Goal: Information Seeking & Learning: Check status

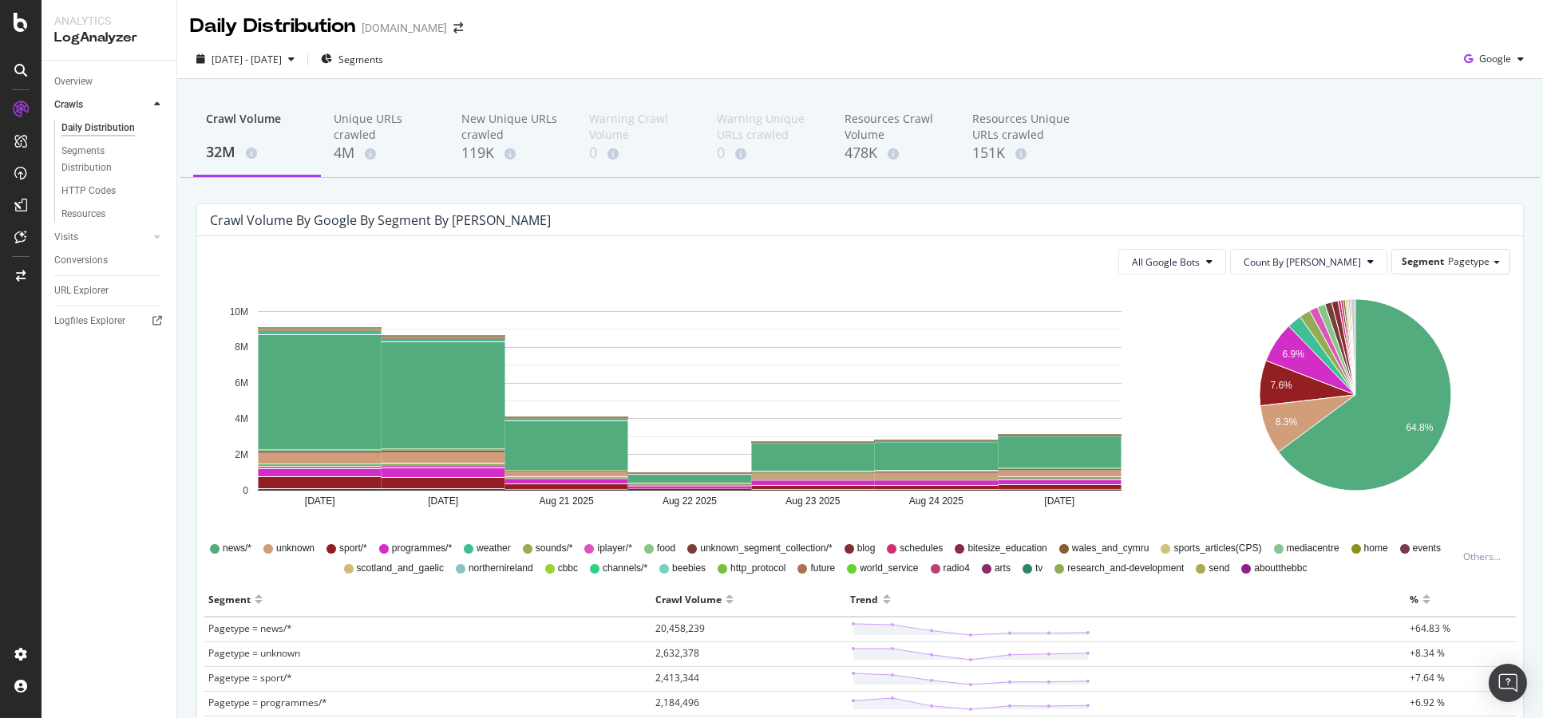
scroll to position [88, 0]
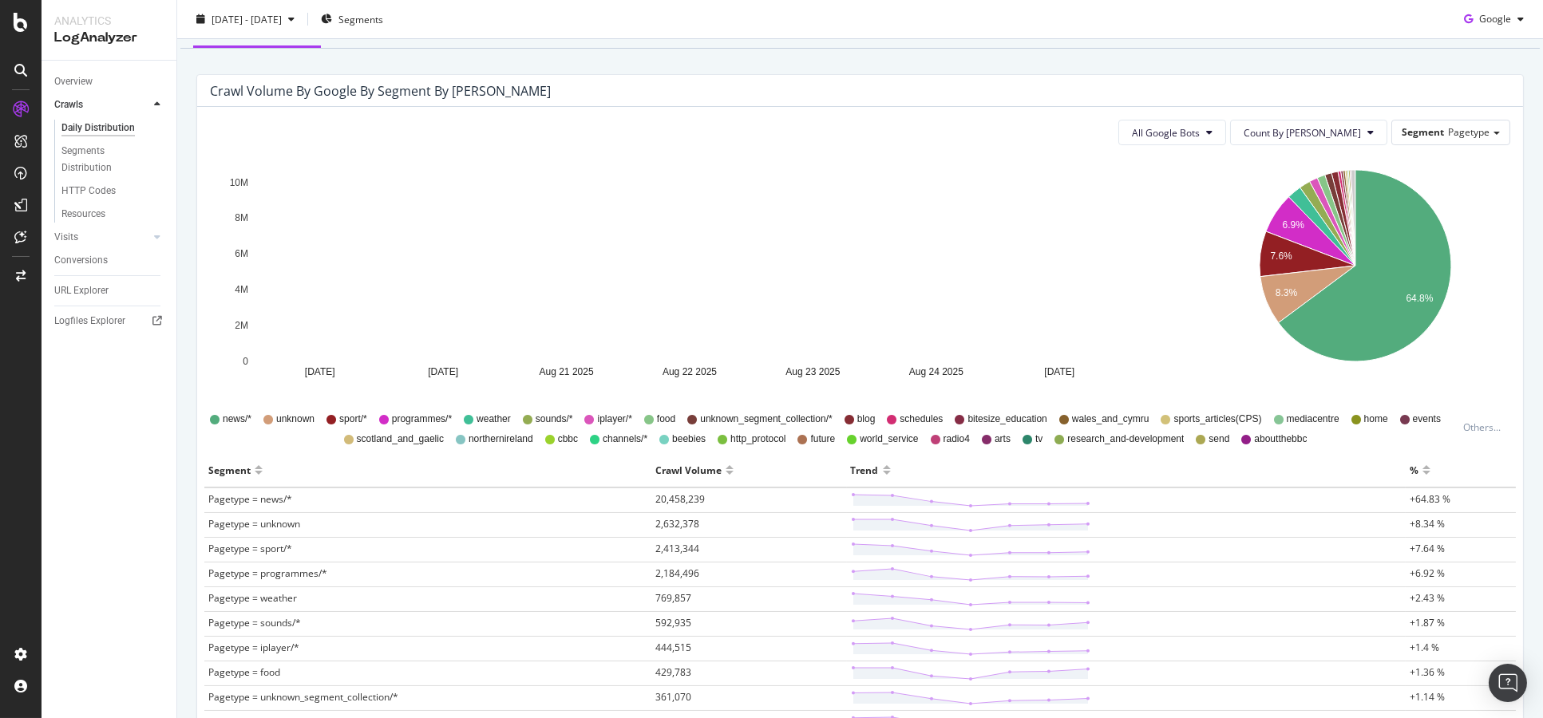
scroll to position [108, 0]
